Goal: Task Accomplishment & Management: Complete application form

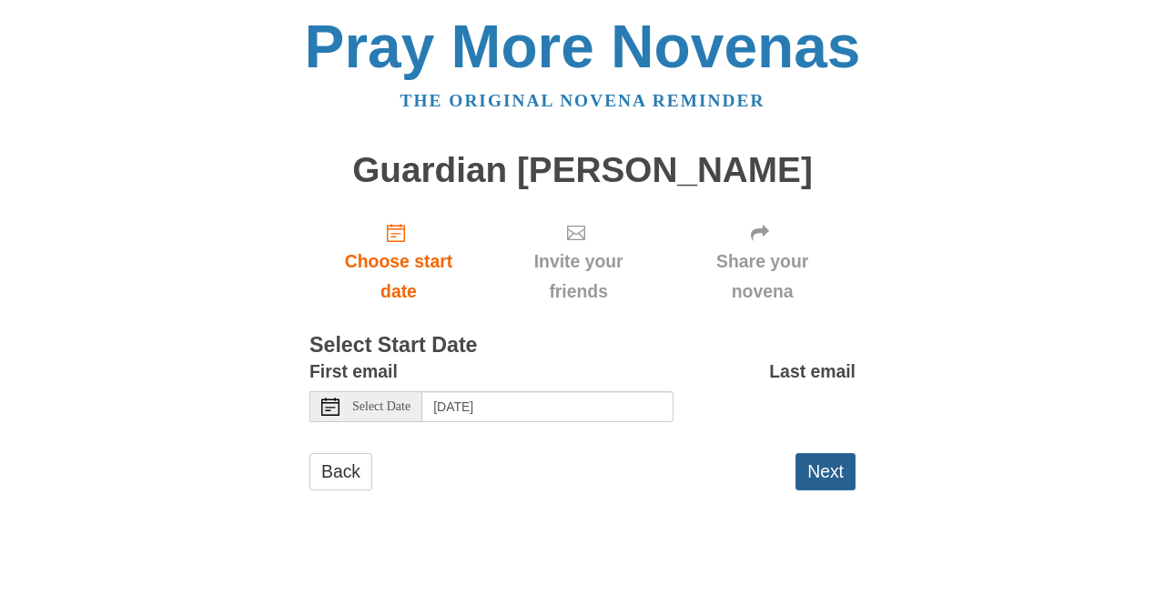
click at [846, 481] on button "Next" at bounding box center [825, 471] width 60 height 37
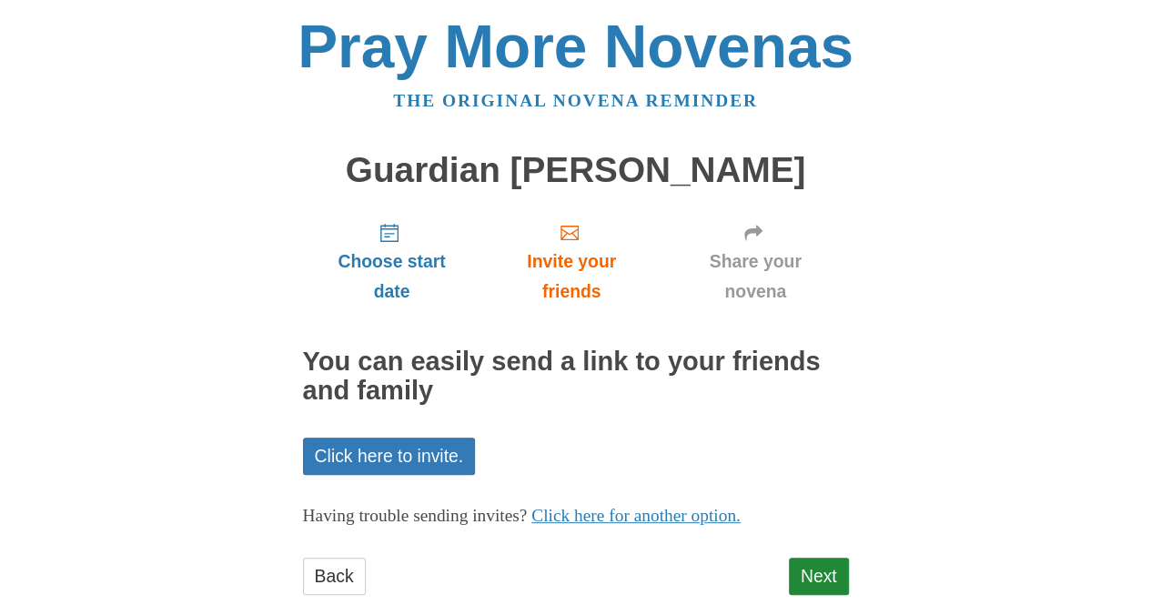
scroll to position [41, 0]
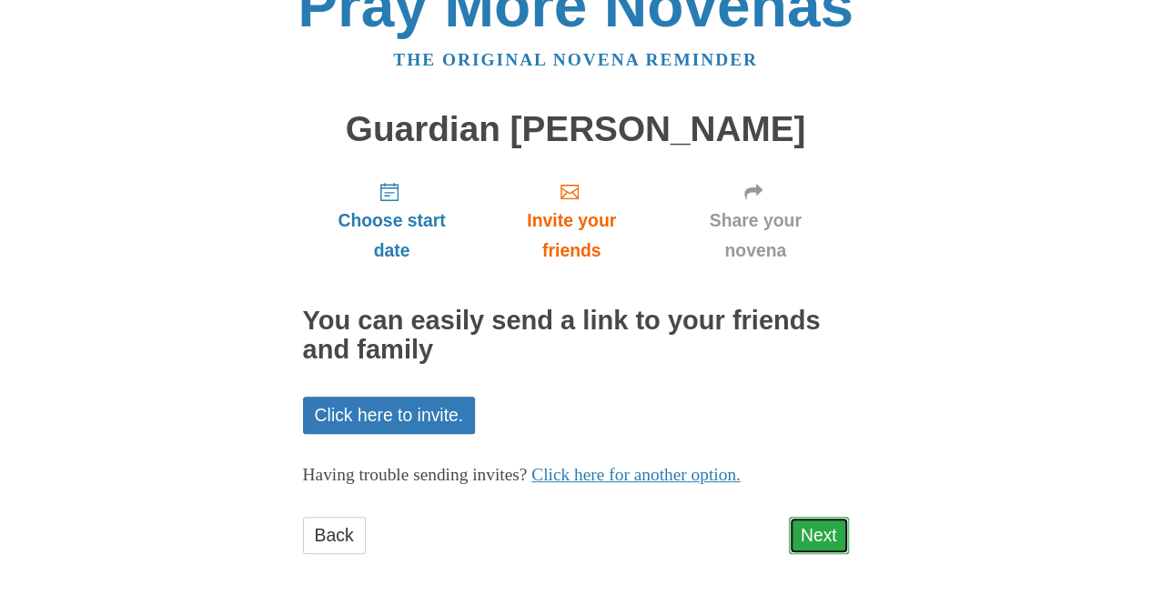
click at [806, 541] on link "Next" at bounding box center [819, 535] width 60 height 37
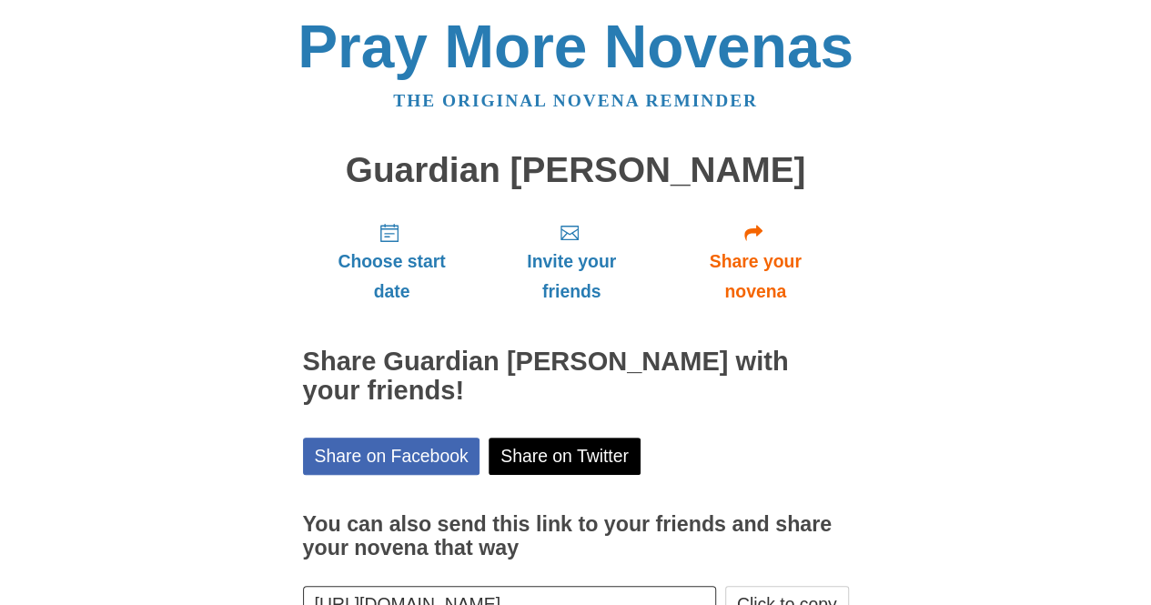
scroll to position [124, 0]
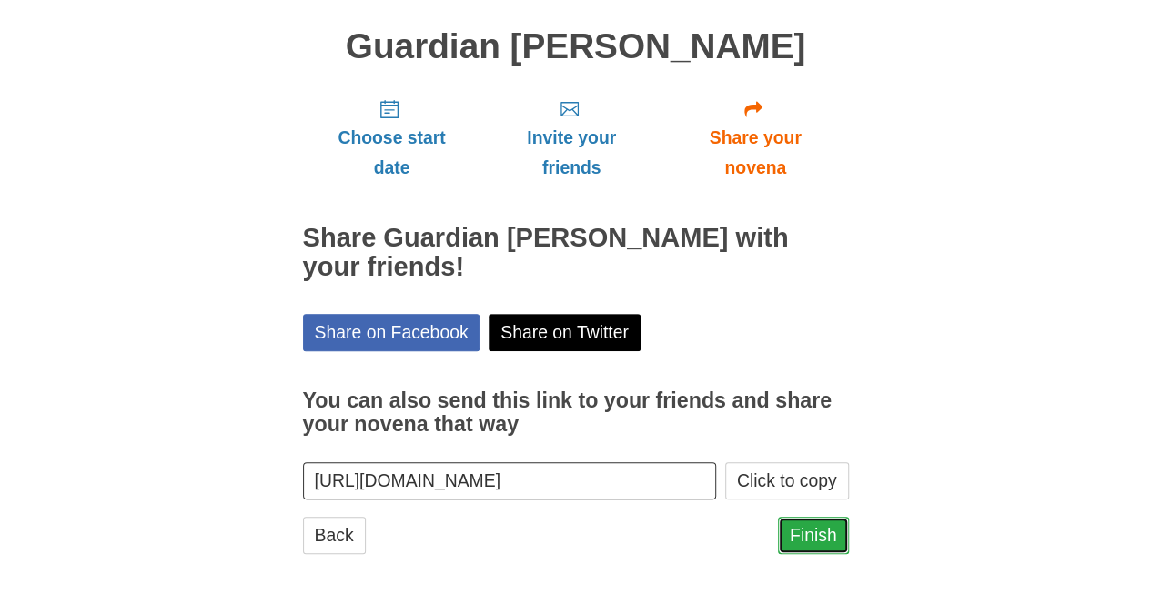
click at [828, 521] on link "Finish" at bounding box center [813, 535] width 71 height 37
